Goal: Task Accomplishment & Management: Complete application form

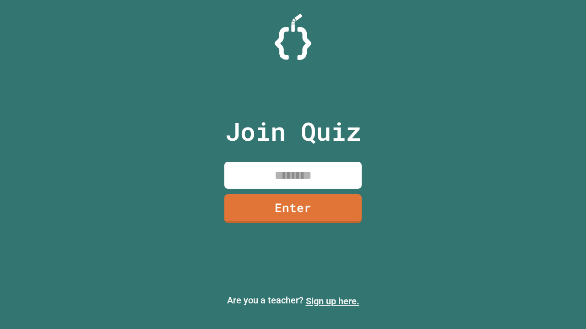
click at [332, 301] on link "Sign up here." at bounding box center [333, 301] width 54 height 11
